Goal: Task Accomplishment & Management: Use online tool/utility

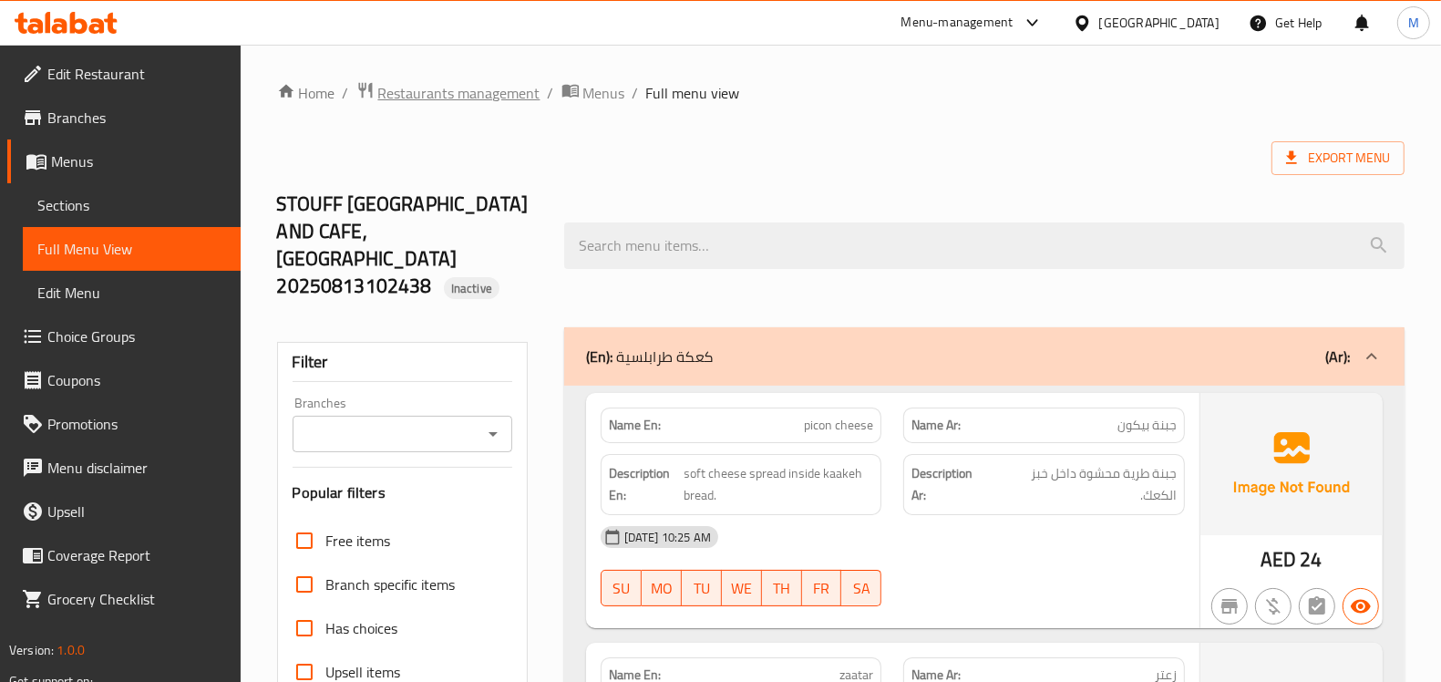
click at [407, 84] on span "Restaurants management" at bounding box center [459, 93] width 162 height 22
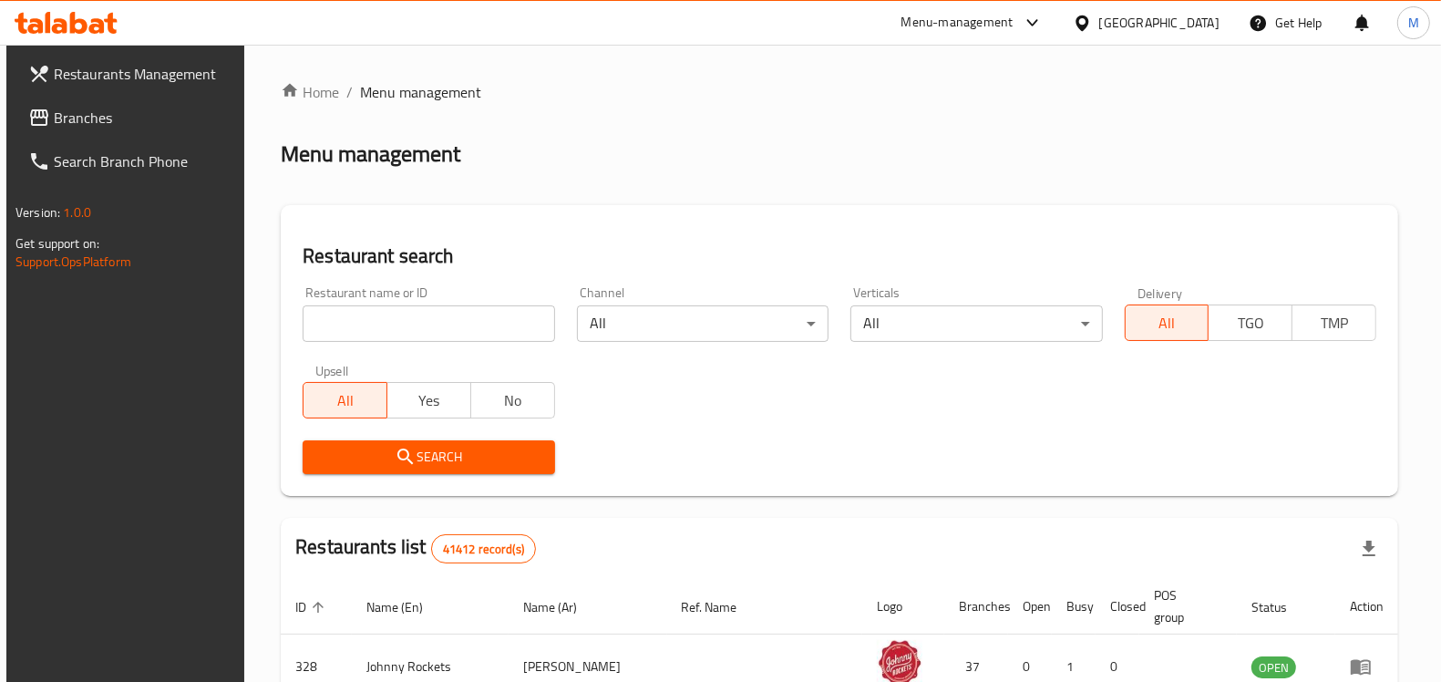
click at [478, 331] on input "search" at bounding box center [429, 323] width 252 height 36
paste input "City Cafe And Restaurant"
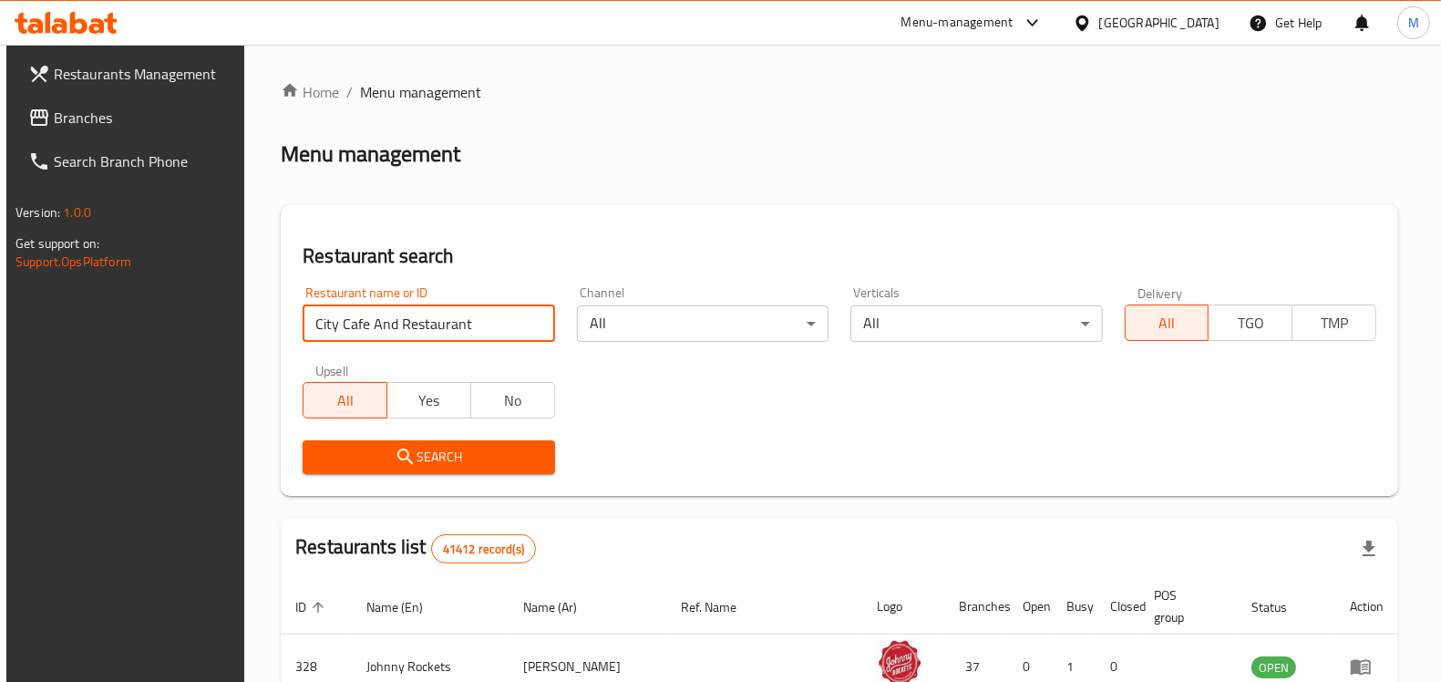
type input "City Cafe And Restaurant"
click button "Search" at bounding box center [429, 457] width 252 height 34
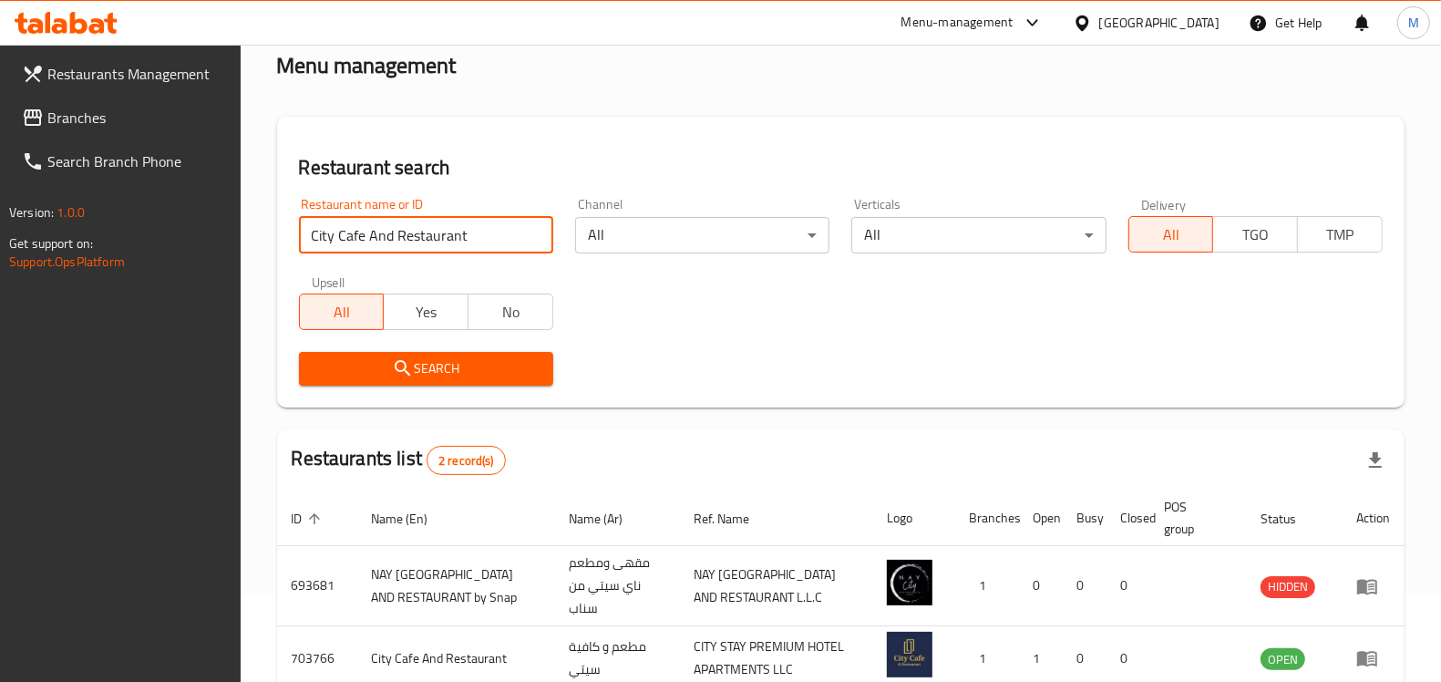
scroll to position [180, 0]
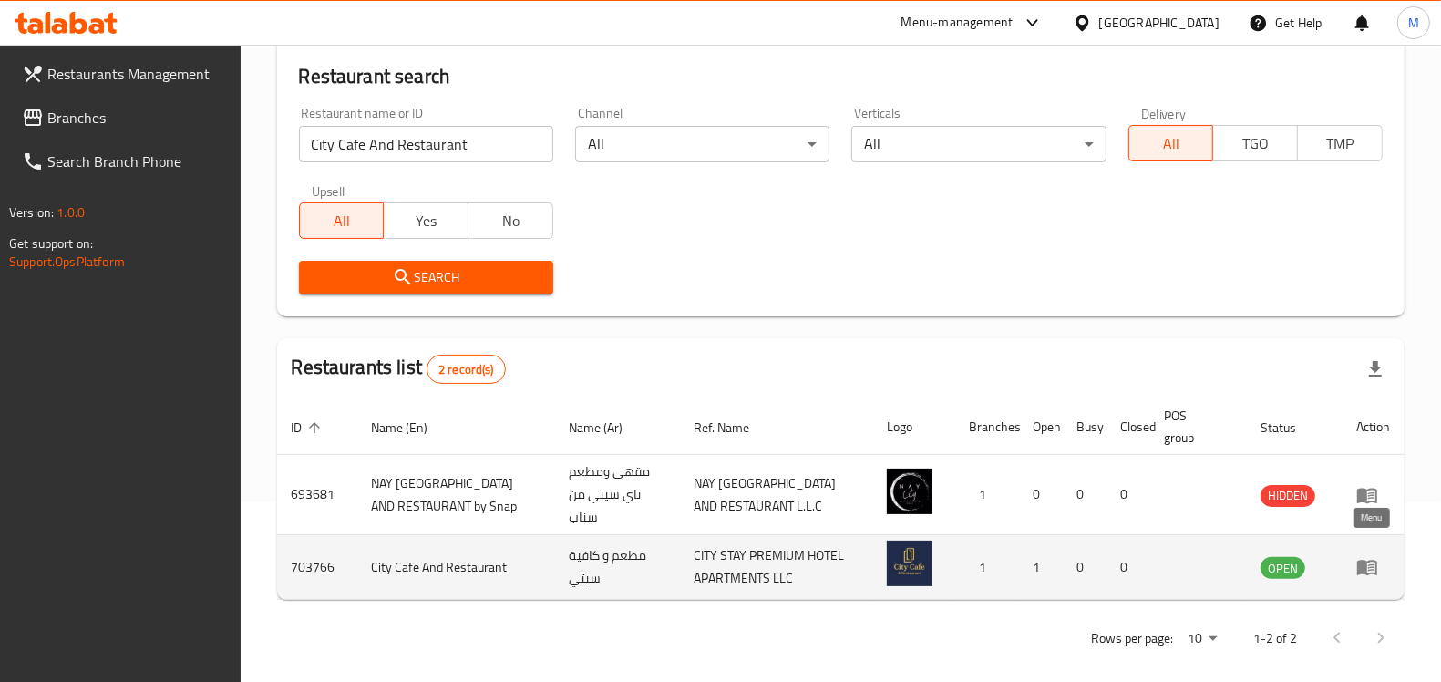
click at [1362, 560] on icon "enhanced table" at bounding box center [1367, 567] width 20 height 15
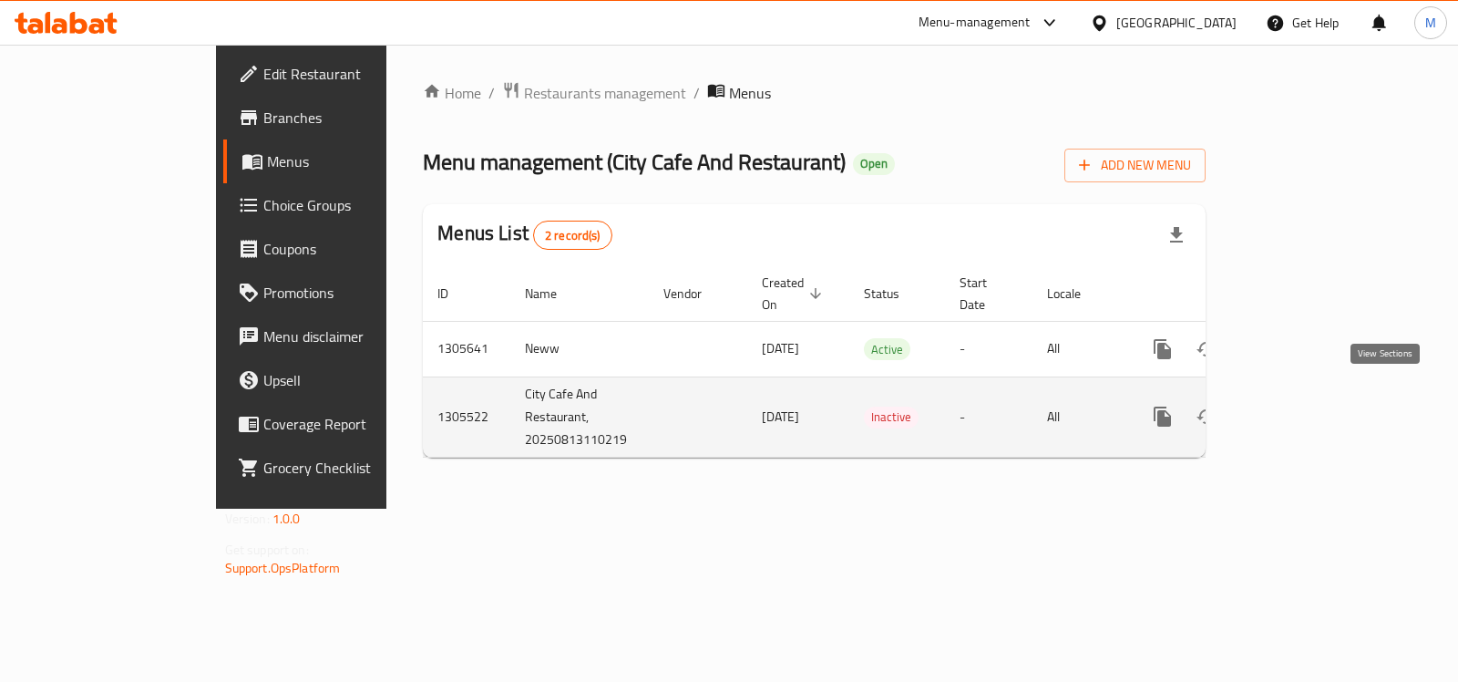
click at [1305, 406] on icon "enhanced table" at bounding box center [1294, 417] width 22 height 22
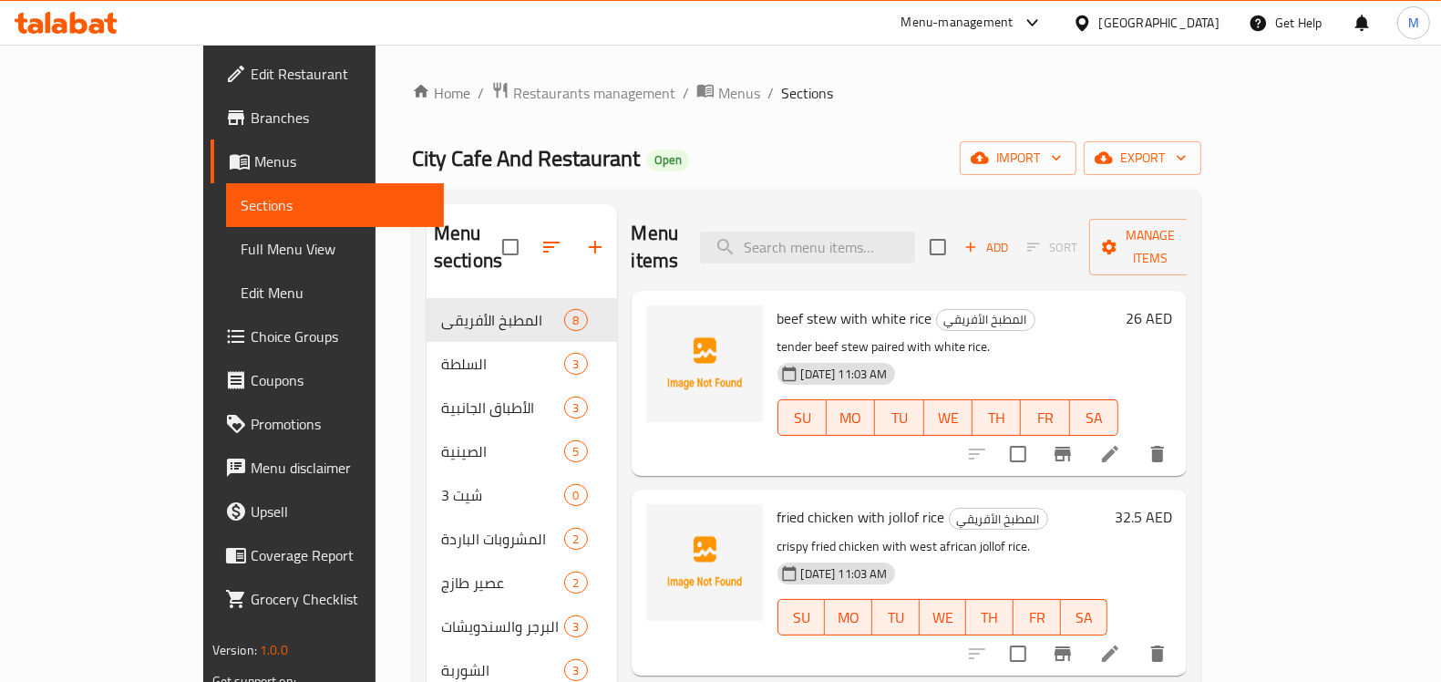
click at [375, 159] on div "Home / Restaurants management / Menus / Sections City Cafe And Restaurant Open …" at bounding box center [806, 491] width 862 height 892
click at [412, 160] on span "City Cafe And Restaurant" at bounding box center [526, 158] width 228 height 41
drag, startPoint x: 297, startPoint y: 160, endPoint x: 421, endPoint y: 160, distance: 123.9
click at [421, 160] on span "City Cafe And Restaurant" at bounding box center [526, 158] width 228 height 41
copy span "City Cafe And Restaurant"
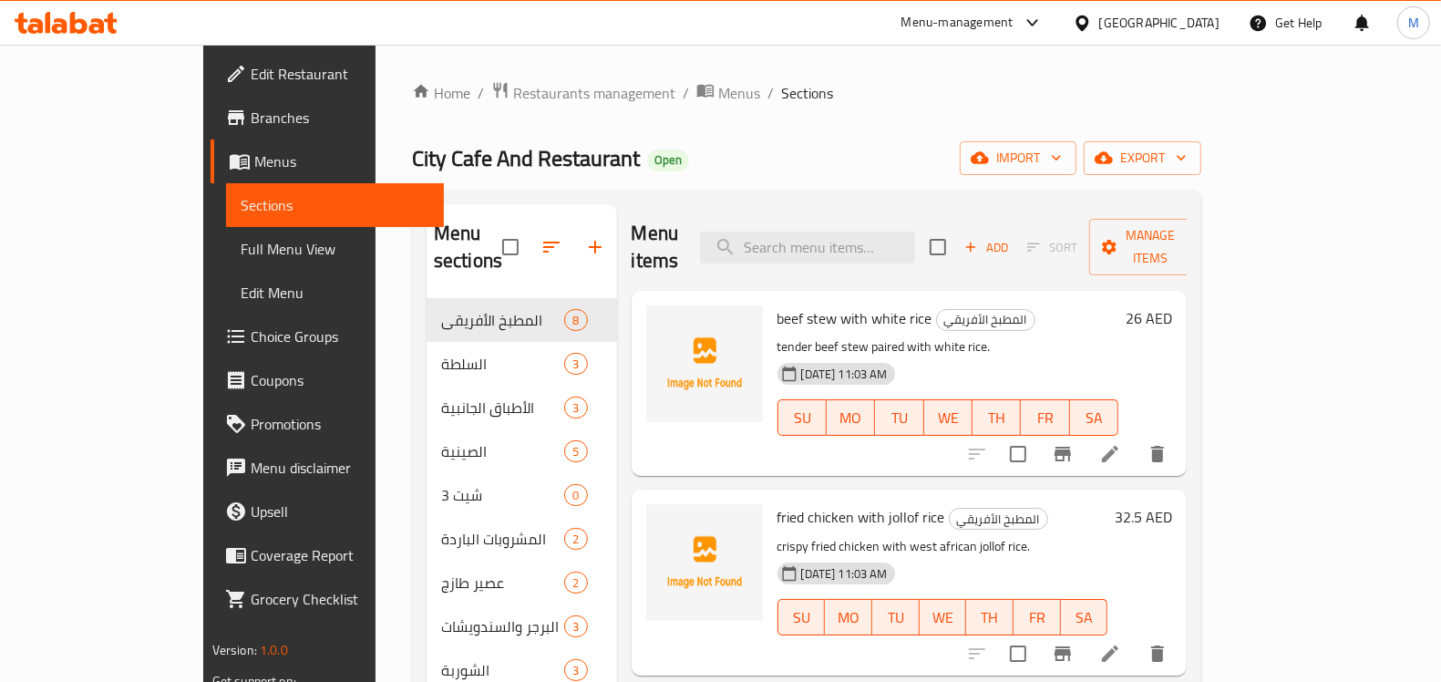
click at [845, 135] on div "Home / Restaurants management / Menus / Sections City Cafe And Restaurant Open …" at bounding box center [806, 490] width 789 height 819
click at [1190, 161] on icon "button" at bounding box center [1181, 158] width 18 height 18
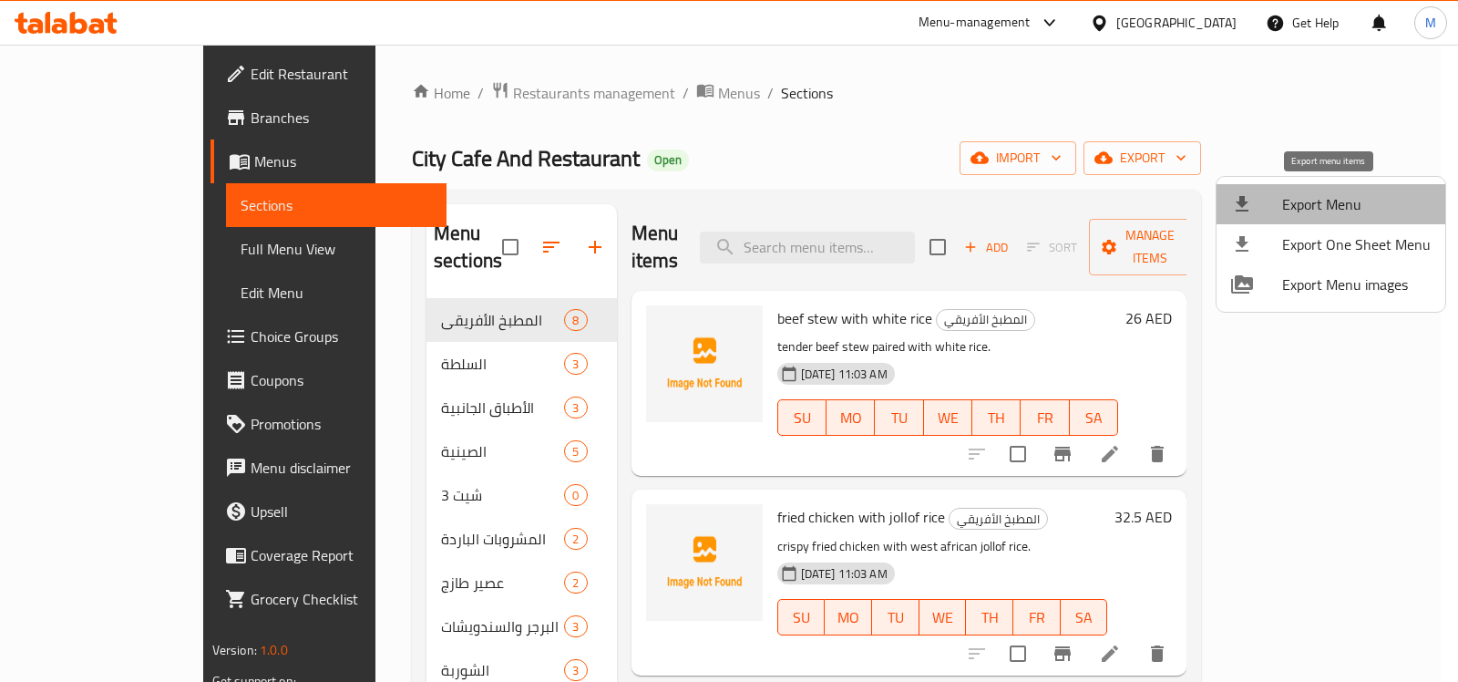
click at [1362, 210] on span "Export Menu" at bounding box center [1356, 204] width 149 height 22
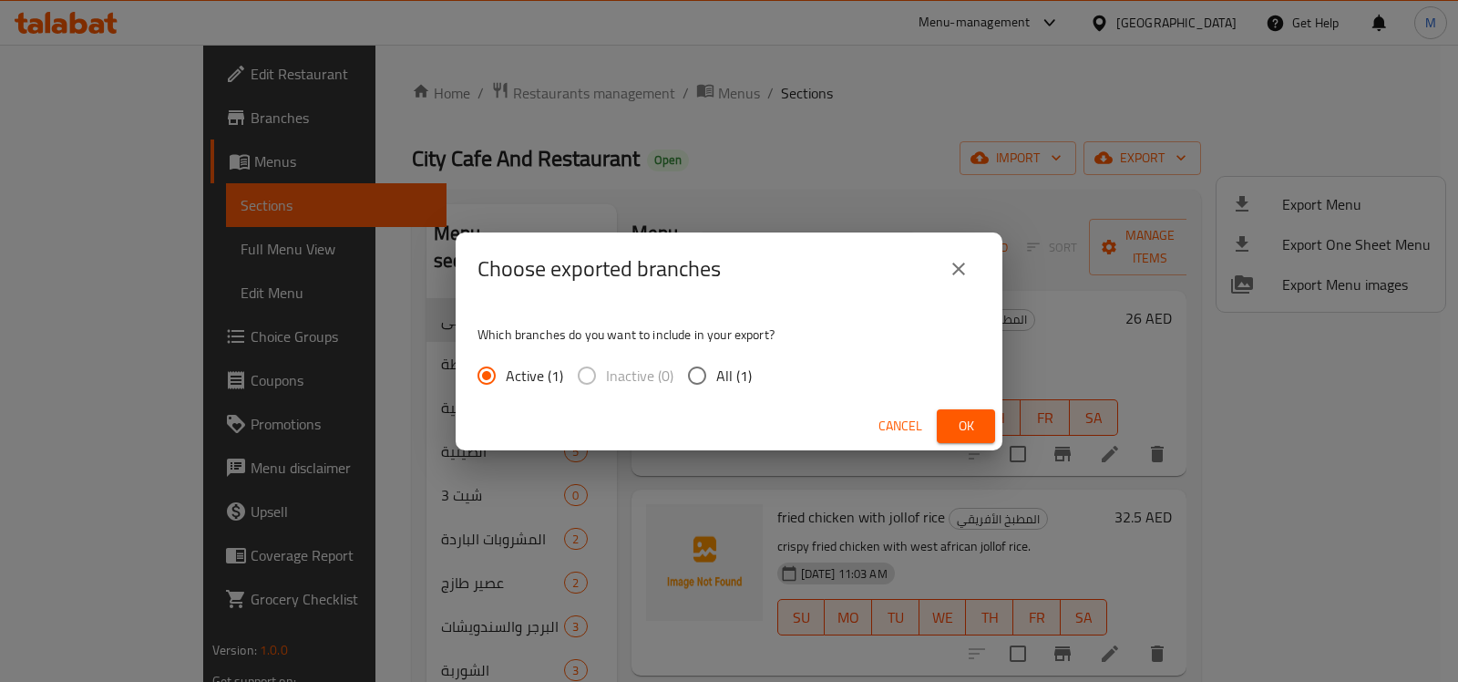
click at [703, 370] on input "All (1)" at bounding box center [697, 375] width 38 height 38
radio input "true"
click at [975, 430] on span "Ok" at bounding box center [965, 426] width 29 height 23
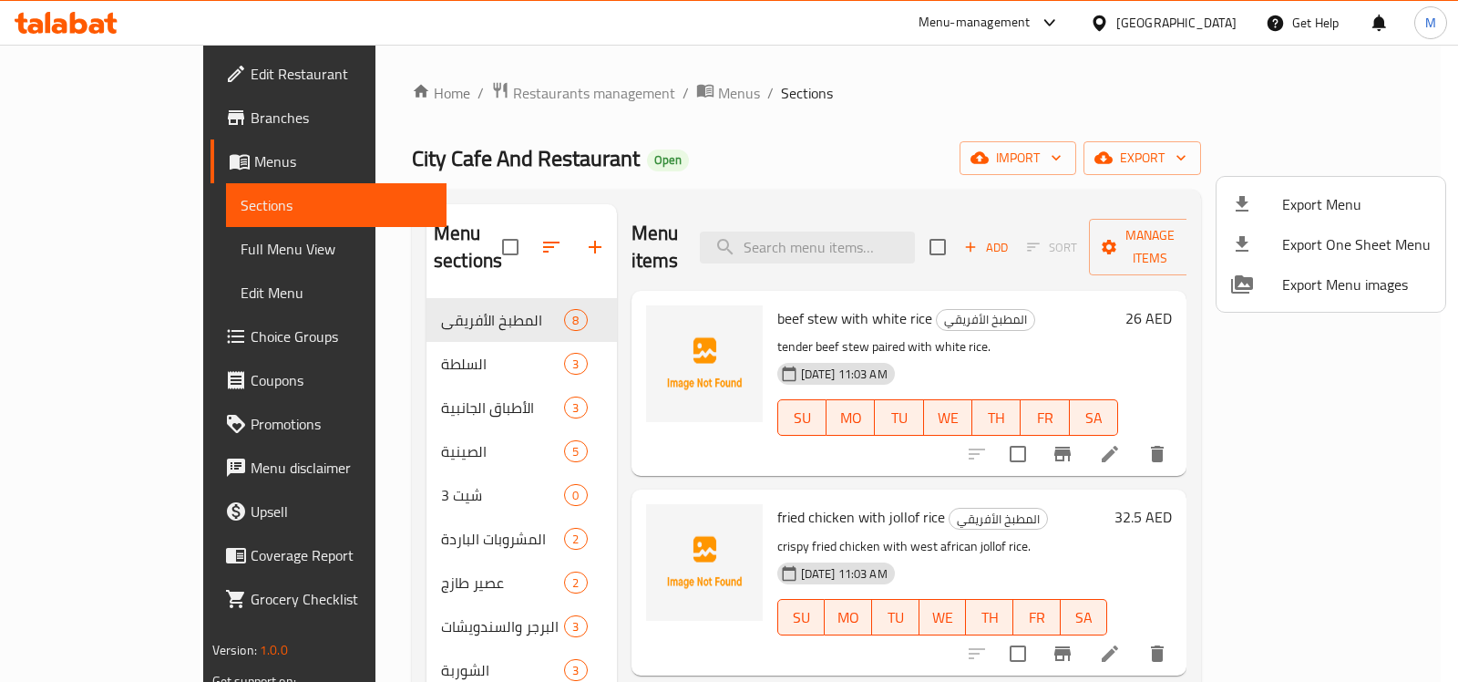
click at [820, 121] on div at bounding box center [729, 341] width 1458 height 682
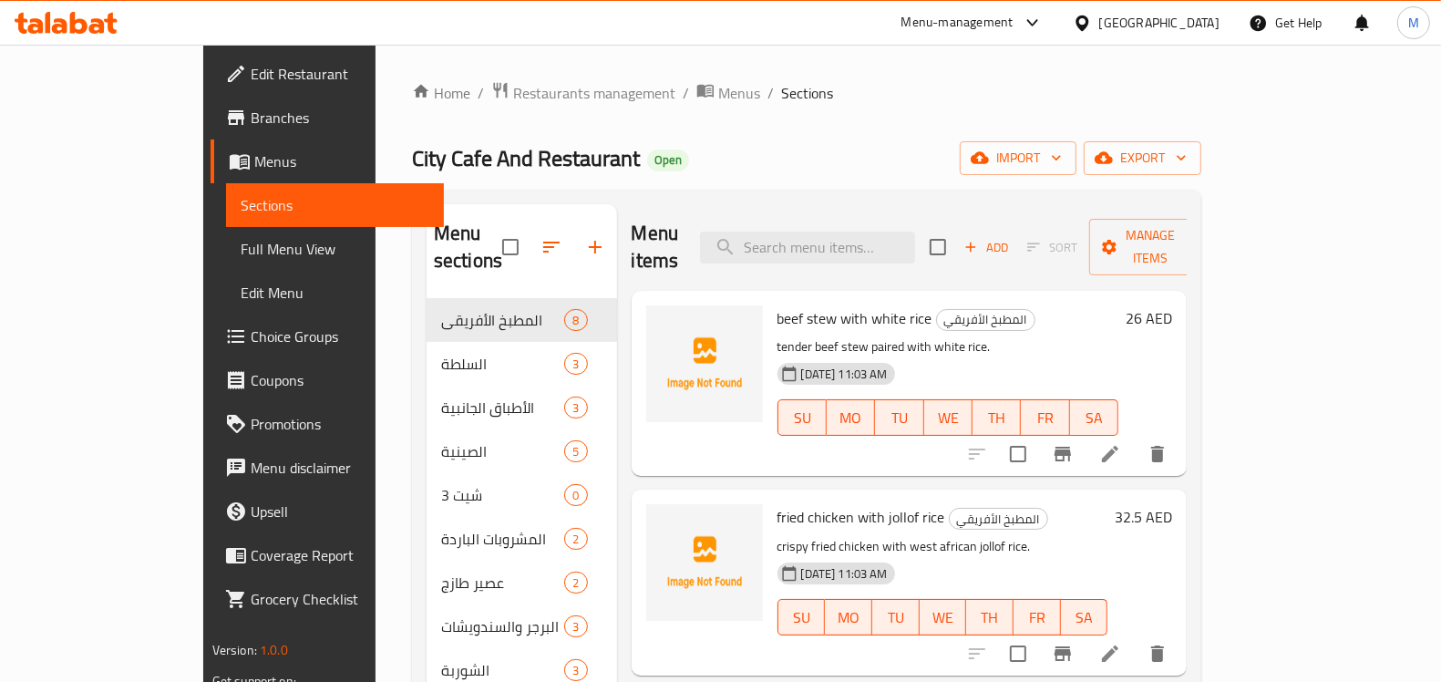
click at [241, 260] on span "Full Menu View" at bounding box center [335, 249] width 189 height 22
